Goal: Information Seeking & Learning: Learn about a topic

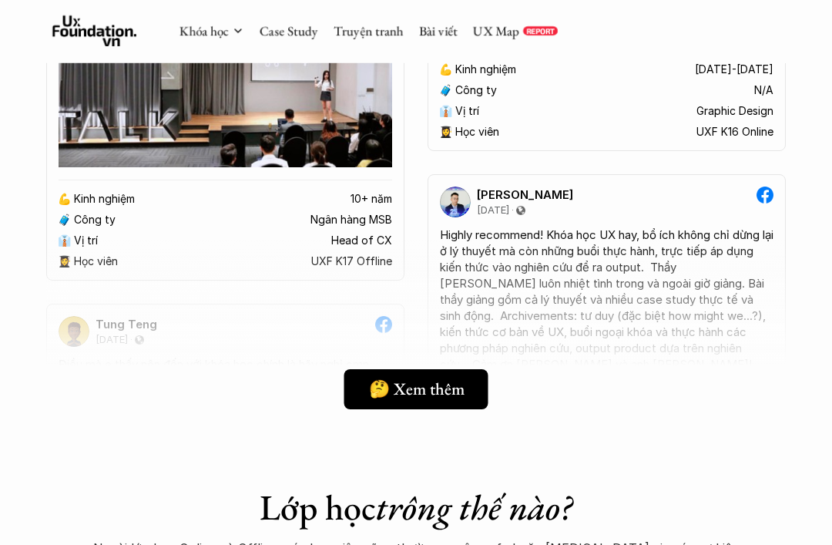
scroll to position [2888, 0]
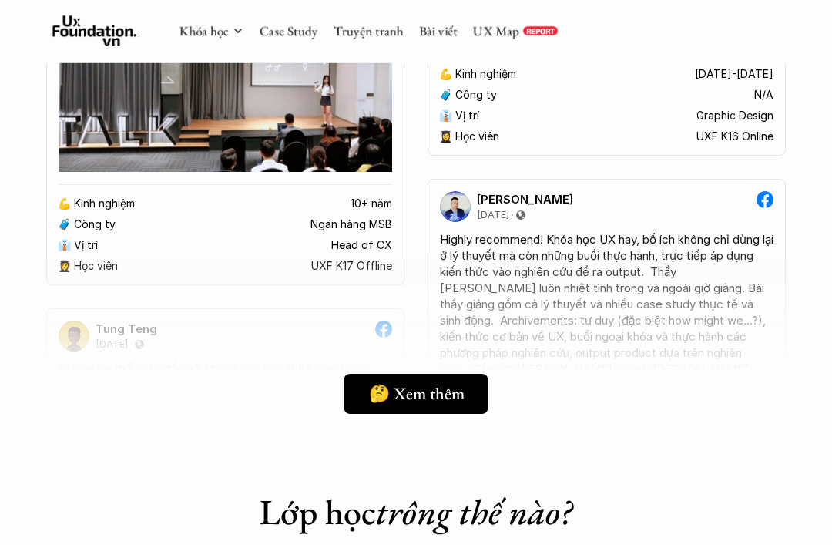
click at [304, 32] on link "Case Study" at bounding box center [289, 30] width 59 height 17
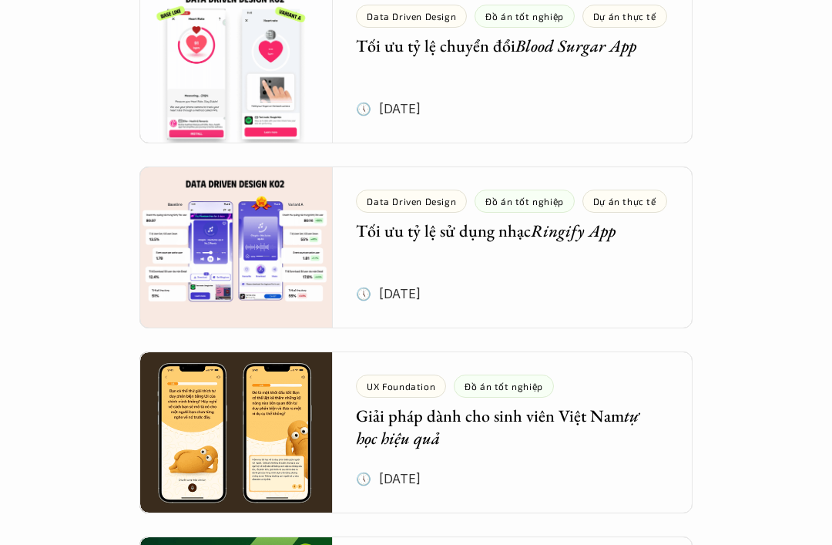
scroll to position [782, 0]
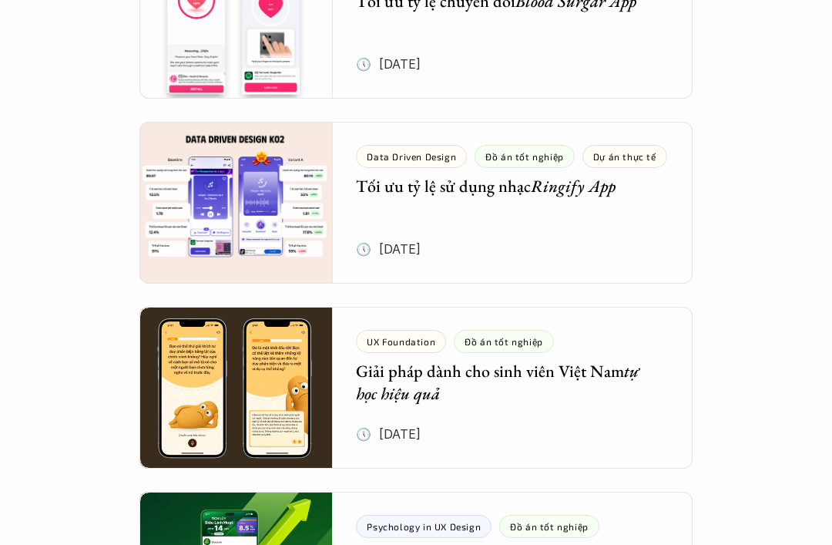
click at [633, 368] on div at bounding box center [415, 388] width 553 height 162
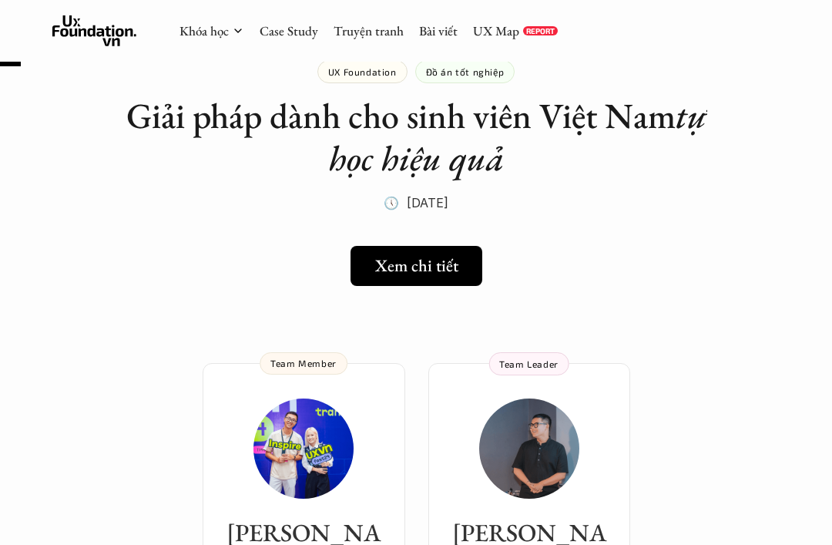
scroll to position [56, 0]
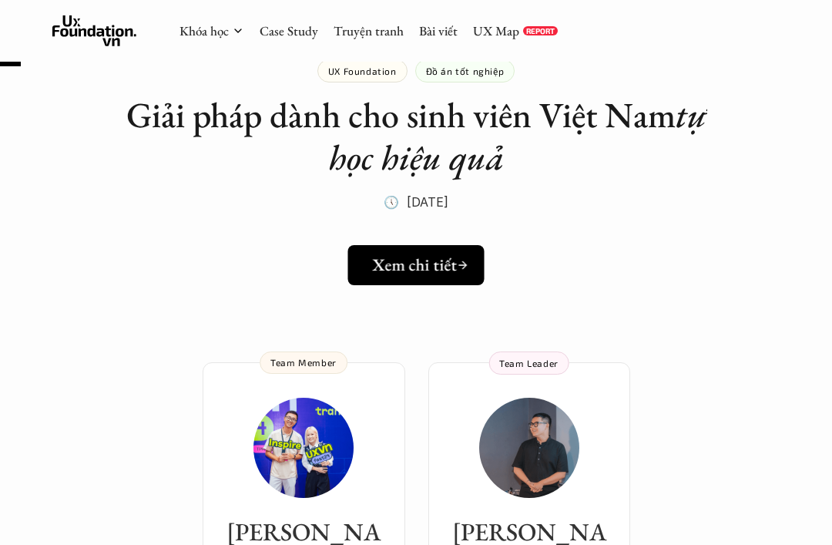
click at [464, 275] on link "Xem chi tiết" at bounding box center [416, 265] width 136 height 40
click at [493, 25] on link "UX Map" at bounding box center [496, 30] width 46 height 17
click at [217, 36] on link "Khóa học" at bounding box center [204, 30] width 49 height 17
click at [221, 31] on link "Khóa học" at bounding box center [204, 30] width 49 height 17
click at [213, 32] on link "Khóa học" at bounding box center [204, 30] width 49 height 17
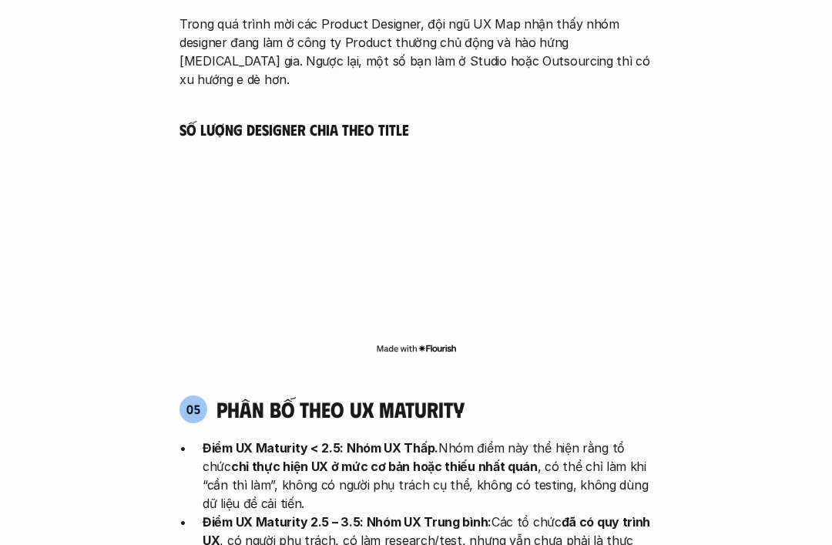
scroll to position [3433, 0]
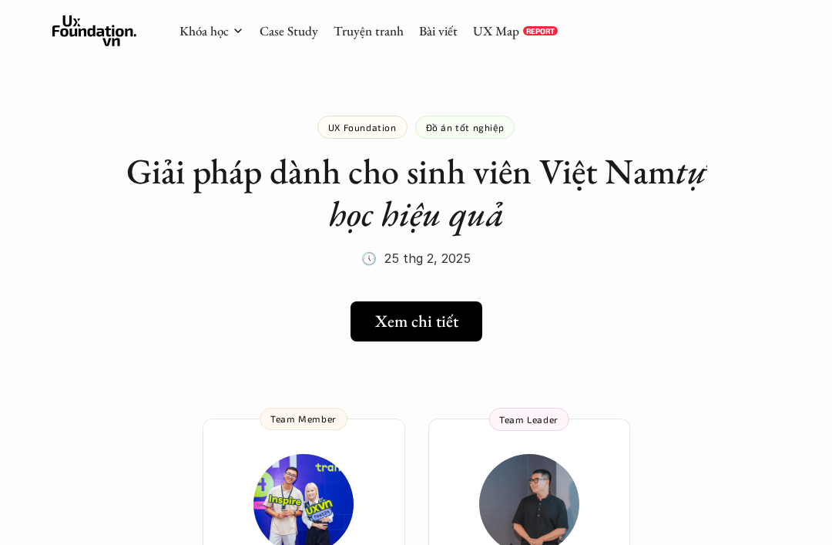
click at [220, 38] on link "Khóa học" at bounding box center [204, 30] width 49 height 17
click at [238, 35] on icon at bounding box center [238, 31] width 12 height 12
click at [226, 33] on link "Khóa học" at bounding box center [204, 30] width 49 height 17
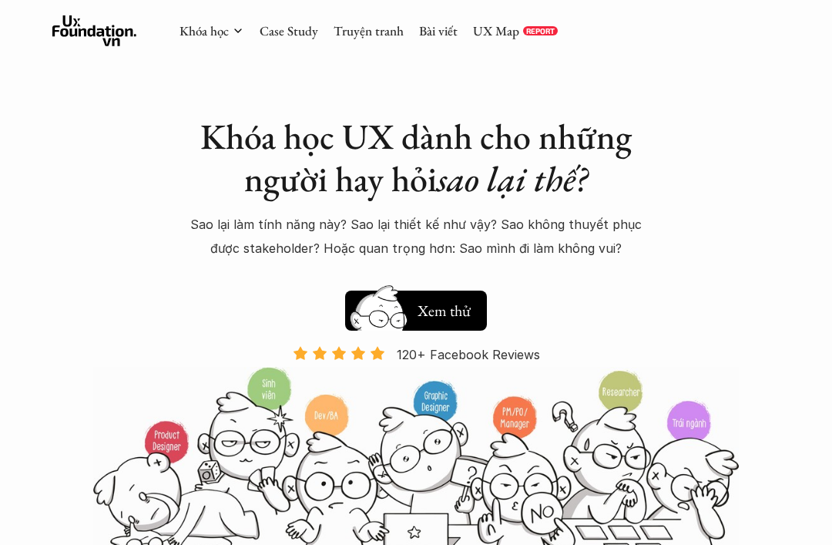
click at [430, 321] on button "Hay thôi Xem thử" at bounding box center [416, 311] width 142 height 40
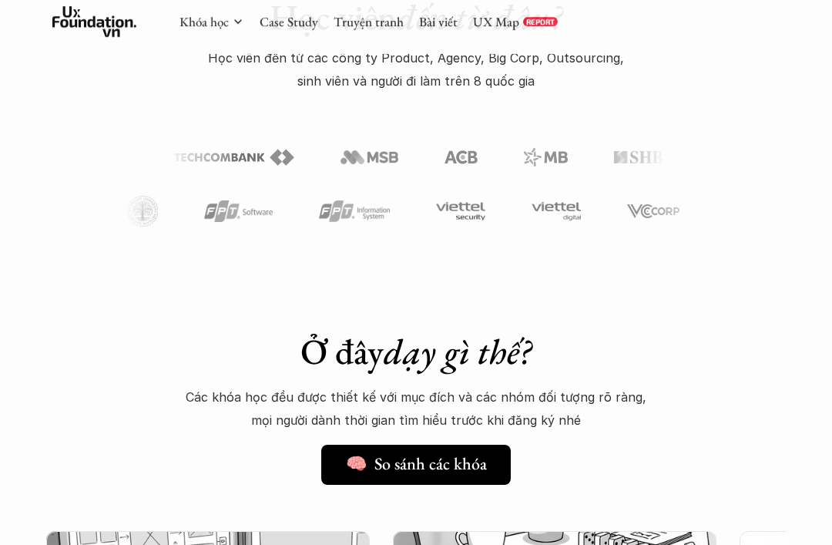
scroll to position [874, 0]
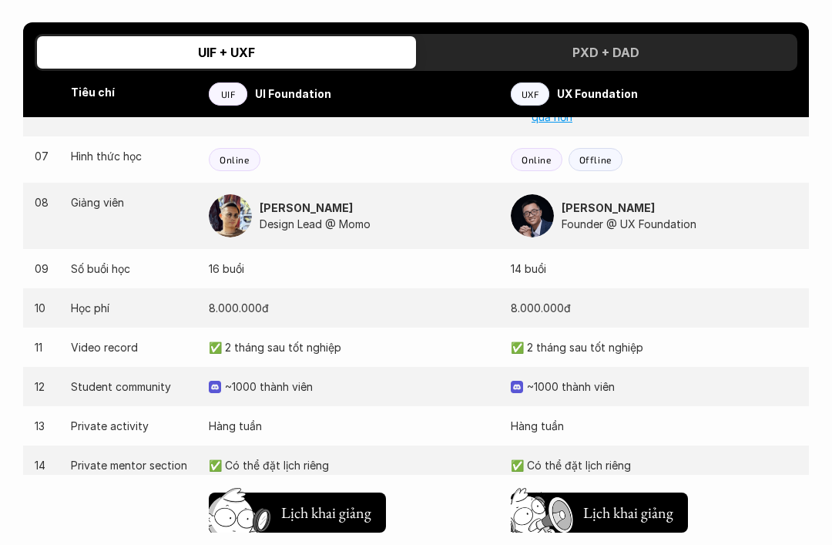
scroll to position [1410, 0]
click at [354, 502] on h5 "Lịch khai giảng" at bounding box center [326, 513] width 90 height 22
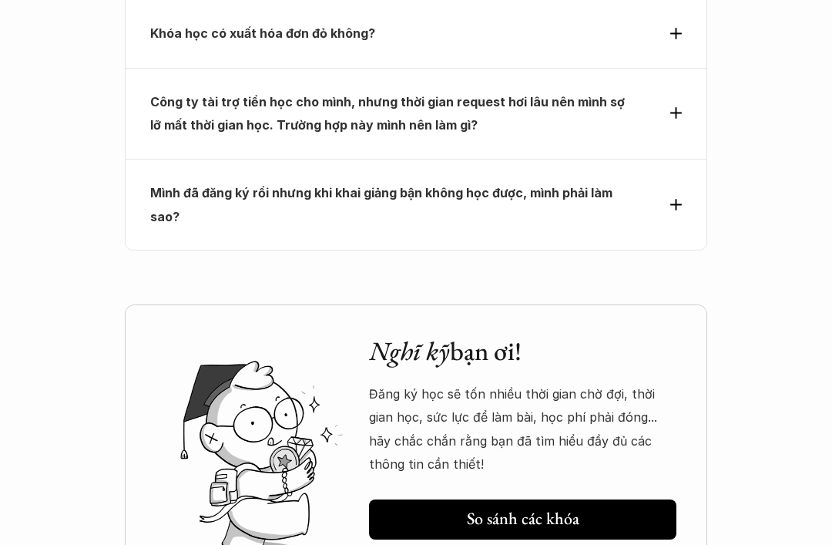
scroll to position [5712, 0]
